Goal: Information Seeking & Learning: Learn about a topic

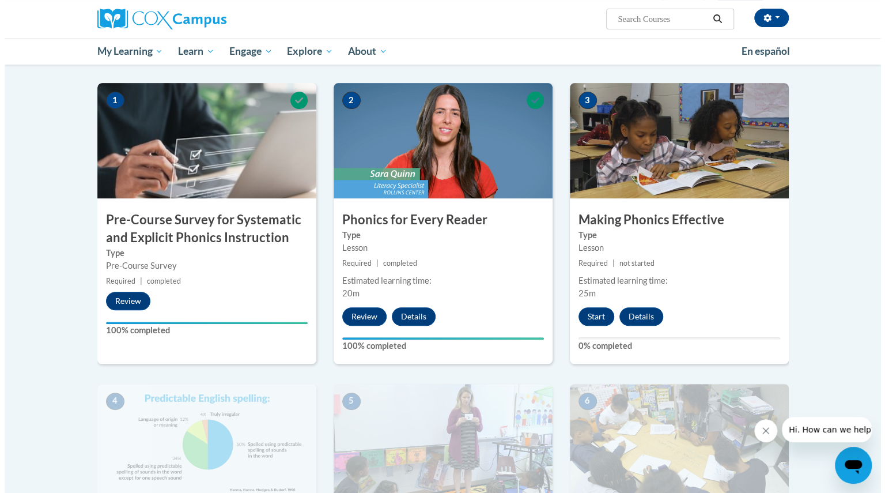
scroll to position [217, 0]
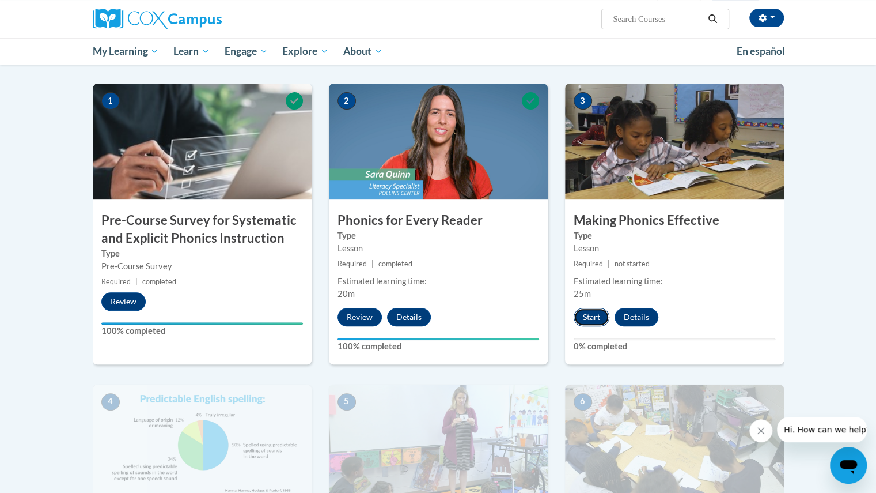
click at [601, 317] on button "Start" at bounding box center [592, 317] width 36 height 18
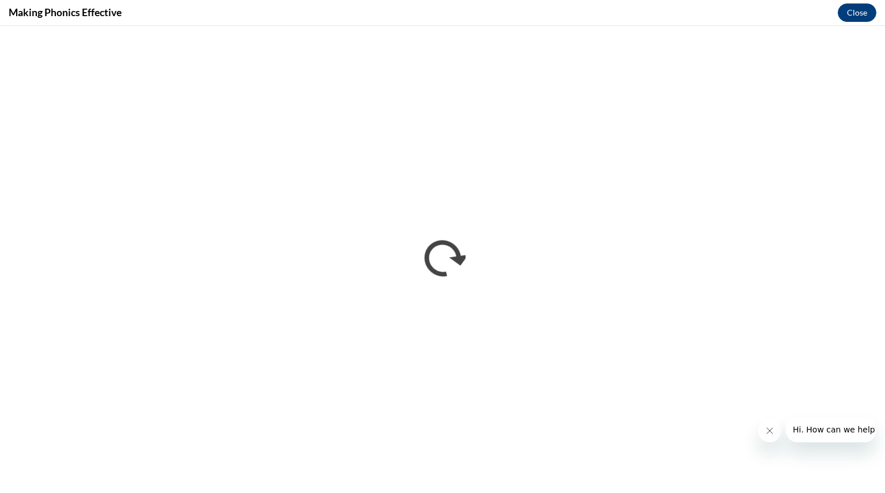
scroll to position [0, 0]
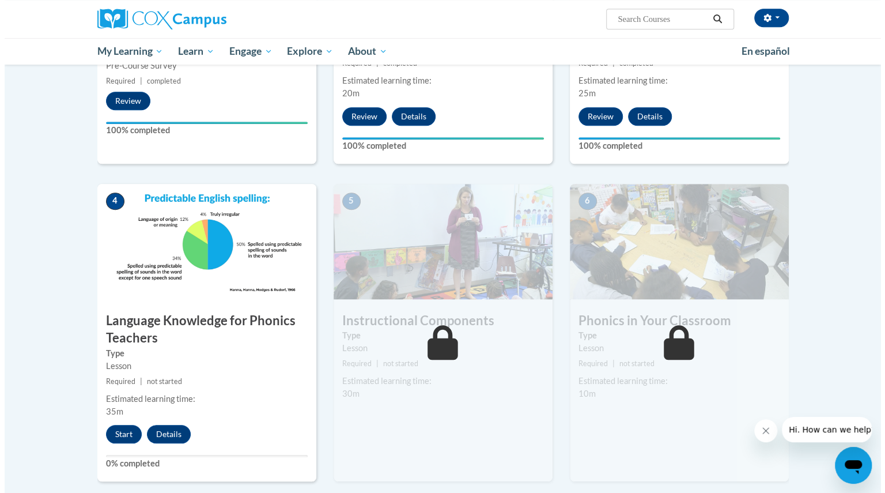
scroll to position [442, 0]
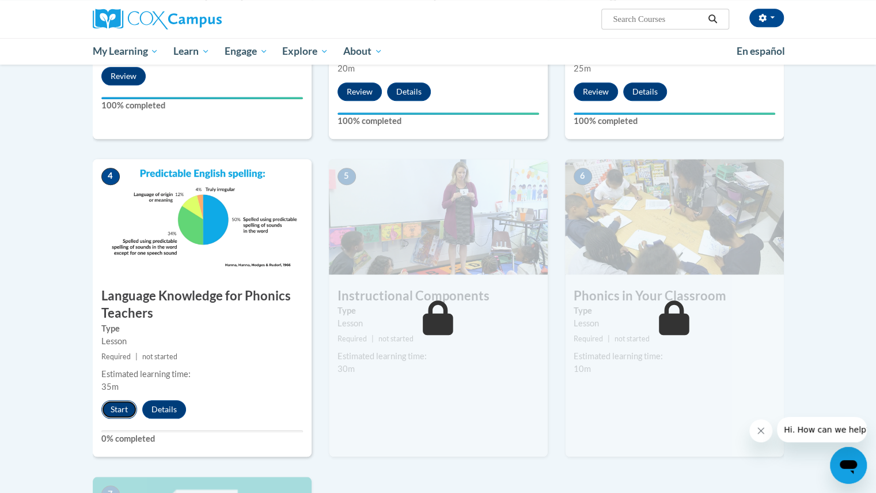
click at [114, 407] on button "Start" at bounding box center [119, 409] width 36 height 18
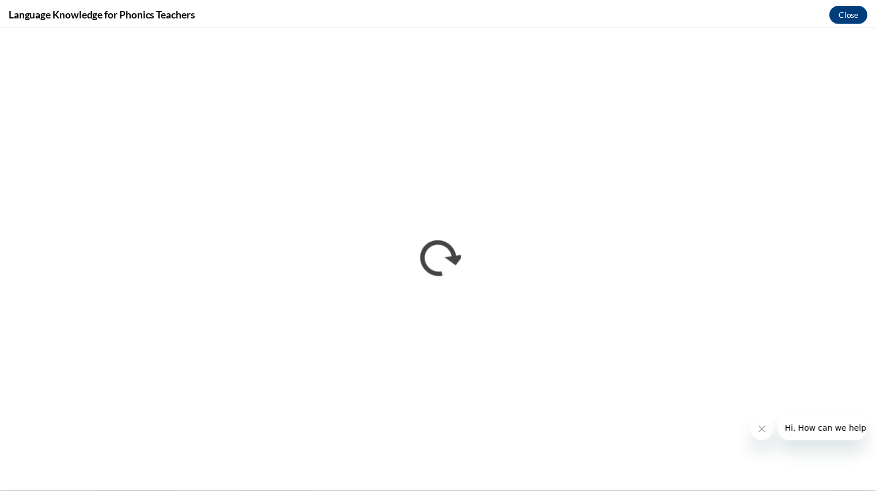
scroll to position [0, 0]
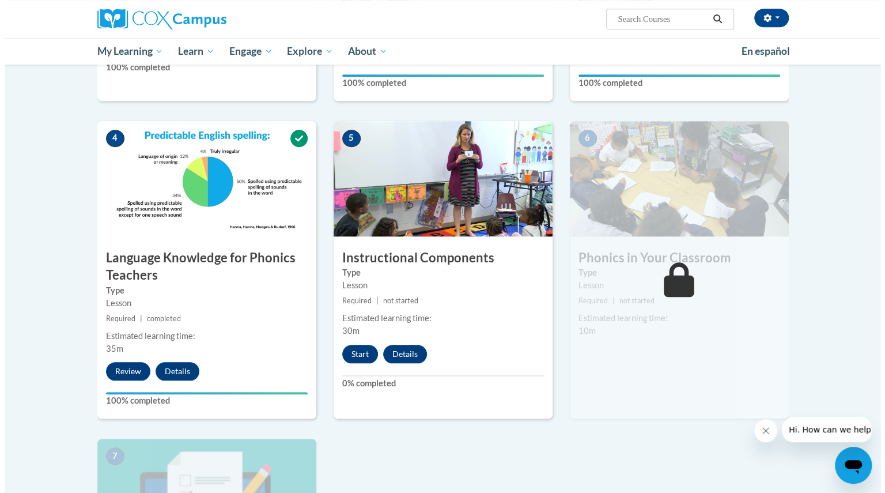
scroll to position [481, 0]
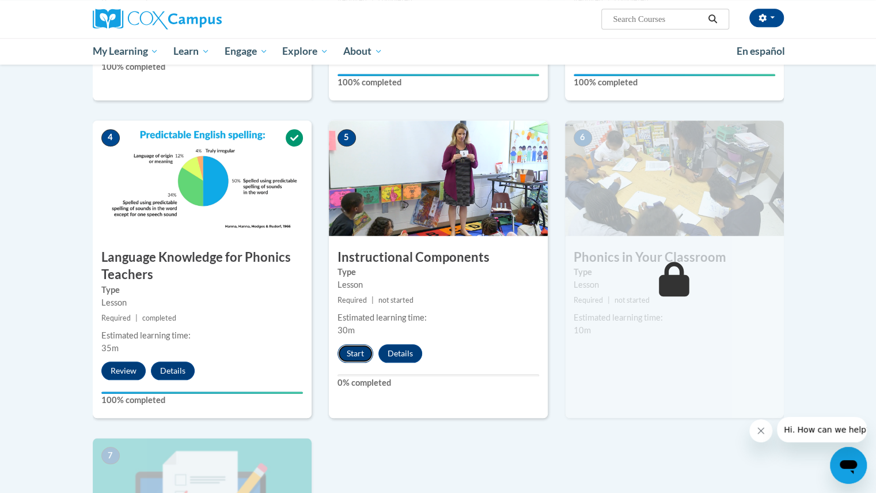
click at [350, 347] on button "Start" at bounding box center [356, 353] width 36 height 18
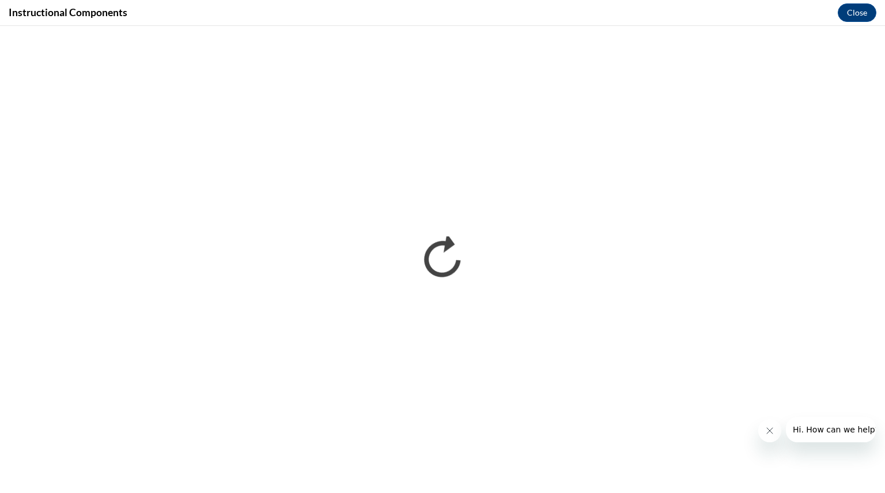
scroll to position [0, 0]
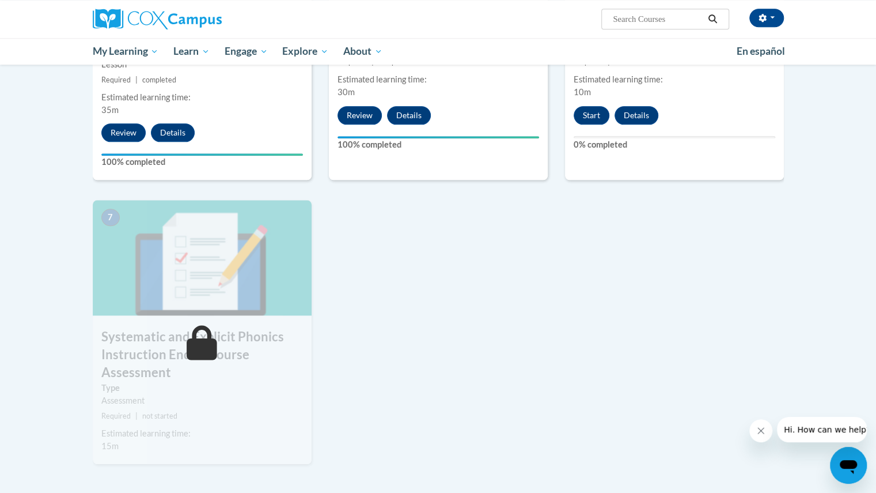
scroll to position [717, 0]
